Goal: Transaction & Acquisition: Purchase product/service

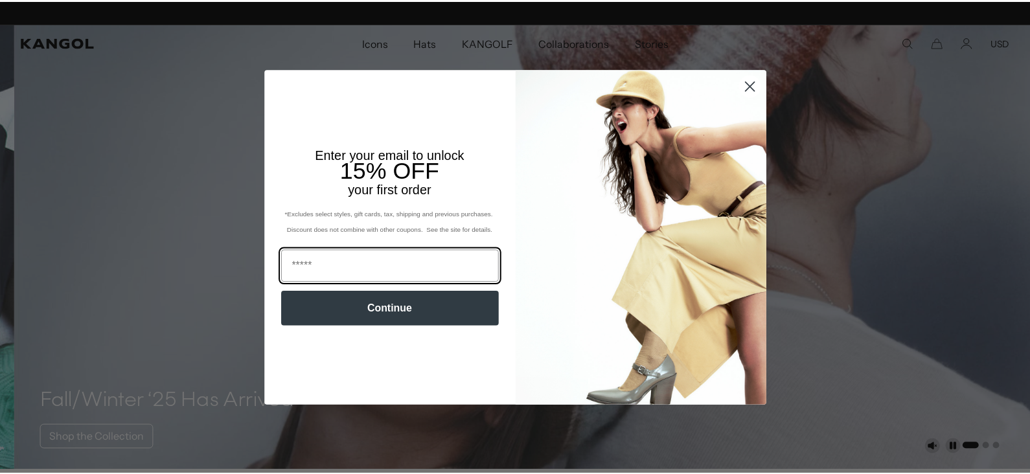
scroll to position [0, 266]
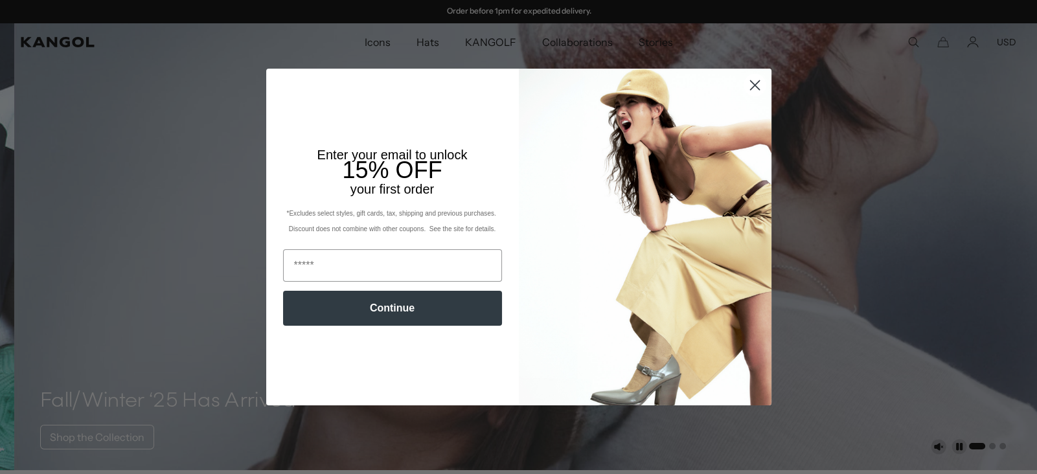
click at [751, 86] on icon "Close dialog" at bounding box center [754, 84] width 9 height 9
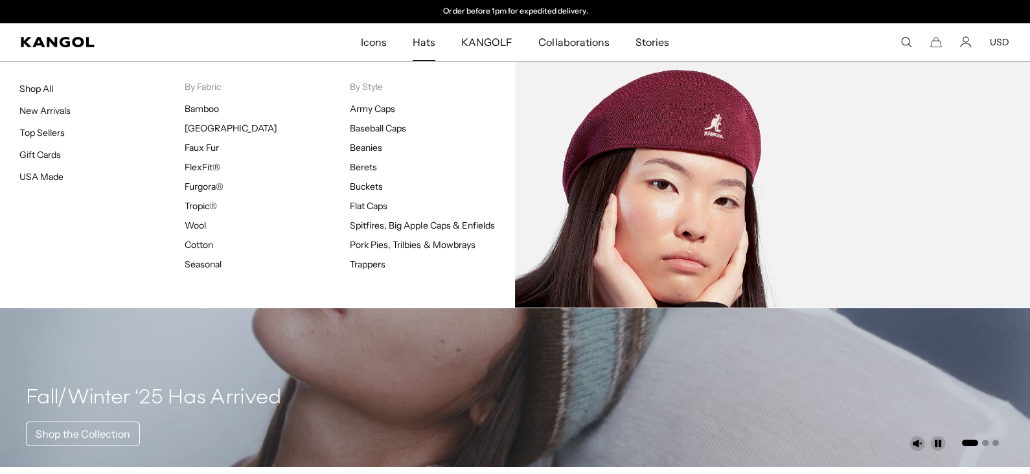
click at [210, 199] on ul "Bamboo Bermuda Faux Fur FlexFit® Furgora® Tropic® Wool Cotton Seasonal" at bounding box center [267, 186] width 165 height 167
click at [193, 204] on link "Tropic®" at bounding box center [201, 206] width 32 height 12
